Goal: Information Seeking & Learning: Learn about a topic

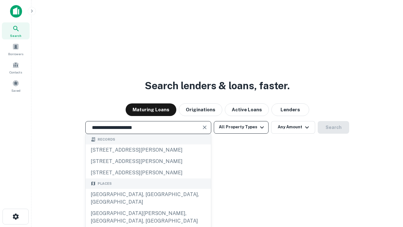
type input "**********"
click at [241, 127] on button "All Property Types" at bounding box center [241, 127] width 55 height 13
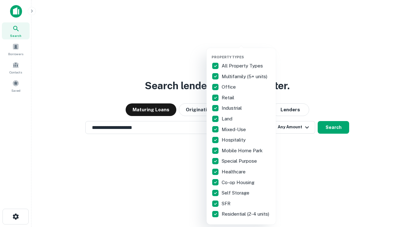
click at [246, 53] on button "button" at bounding box center [246, 53] width 69 height 0
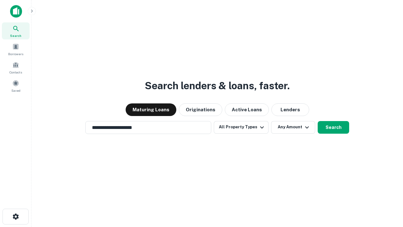
scroll to position [10, 0]
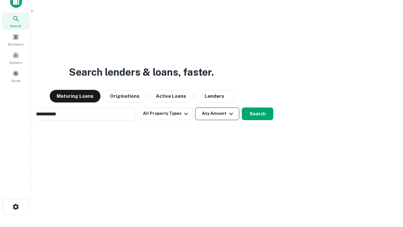
click at [195, 107] on button "Any Amount" at bounding box center [217, 113] width 44 height 13
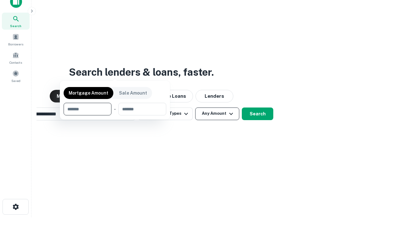
scroll to position [45, 178]
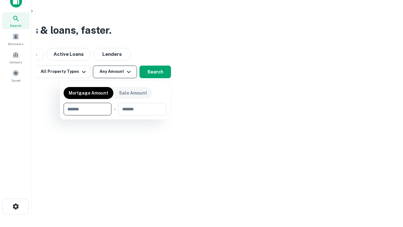
type input "*******"
click at [115, 115] on button "button" at bounding box center [115, 115] width 103 height 0
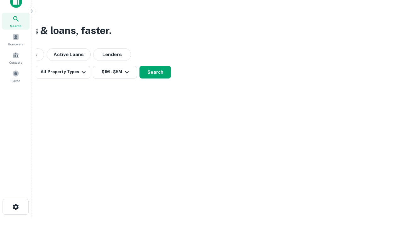
scroll to position [4, 116]
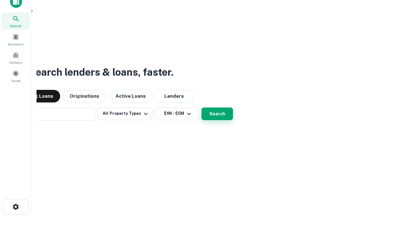
click at [217, 113] on button "Search" at bounding box center [218, 113] width 32 height 13
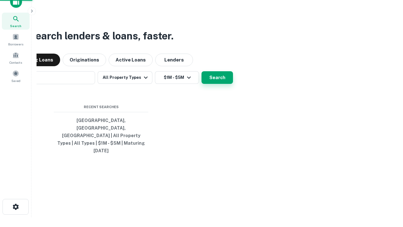
scroll to position [0, 116]
